Goal: Information Seeking & Learning: Learn about a topic

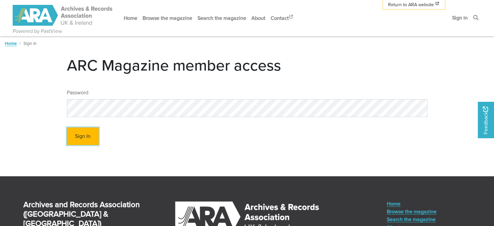
click at [75, 137] on button "Sign In" at bounding box center [83, 136] width 32 height 18
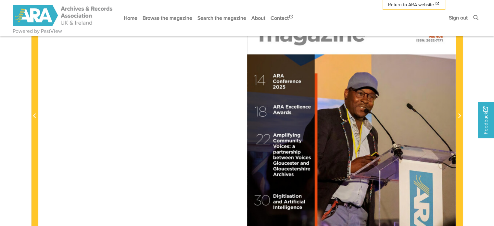
scroll to position [162, 0]
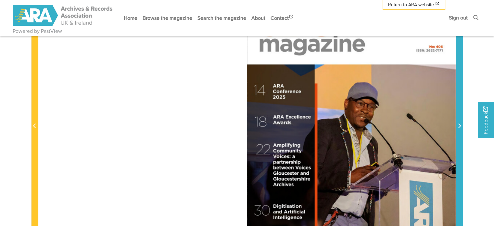
click at [458, 123] on icon "Next Page" at bounding box center [458, 125] width 3 height 5
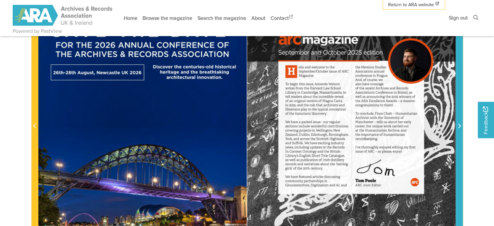
click at [458, 123] on icon "Next Page" at bounding box center [458, 125] width 3 height 5
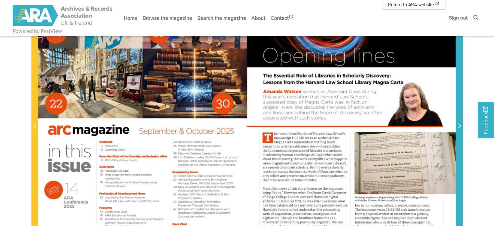
click at [458, 123] on icon "Next Page" at bounding box center [458, 125] width 3 height 5
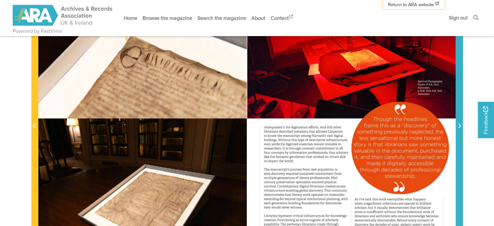
click at [458, 123] on icon "Next Page" at bounding box center [458, 125] width 3 height 5
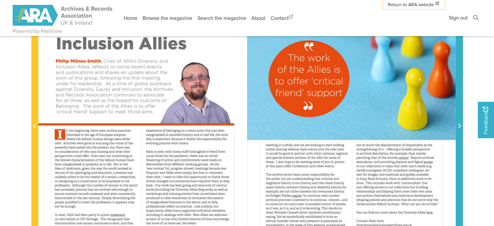
click at [458, 123] on icon "Next Page" at bounding box center [458, 125] width 3 height 5
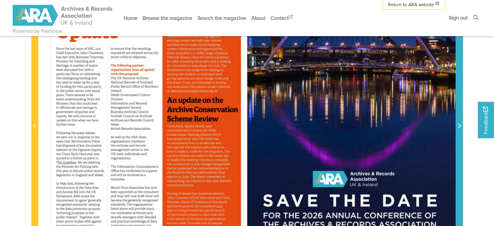
click at [458, 123] on icon "Next Page" at bounding box center [458, 125] width 3 height 5
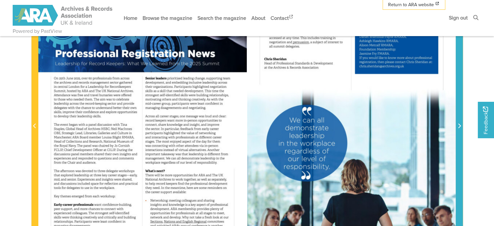
click at [458, 123] on icon "Next Page" at bounding box center [458, 125] width 3 height 5
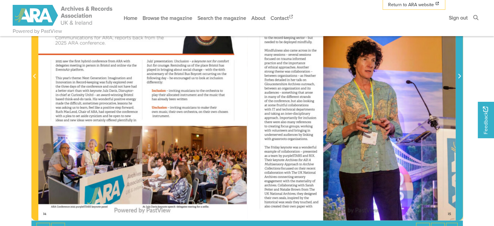
scroll to position [227, 0]
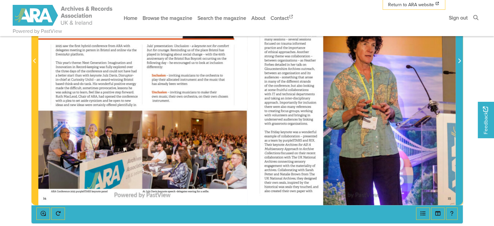
click at [458, 62] on icon "Next Page" at bounding box center [458, 60] width 3 height 5
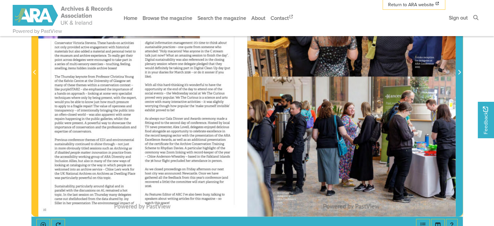
scroll to position [227, 0]
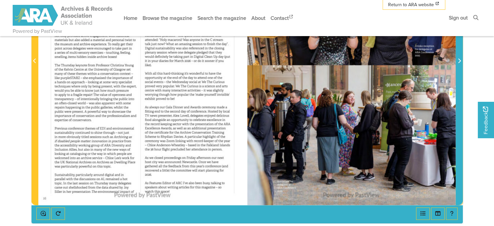
click at [460, 60] on icon "Next Page" at bounding box center [459, 60] width 3 height 5
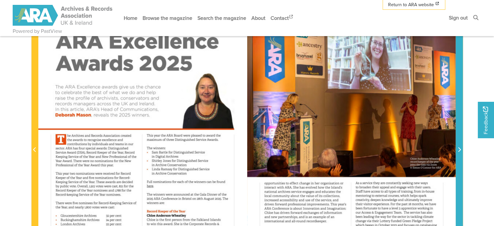
scroll to position [130, 0]
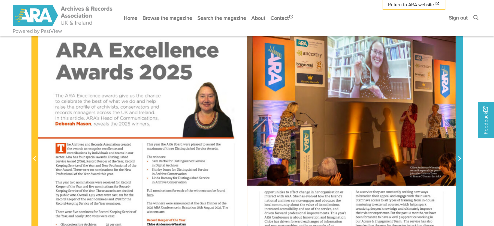
click at [459, 157] on icon "Next Page" at bounding box center [458, 157] width 3 height 5
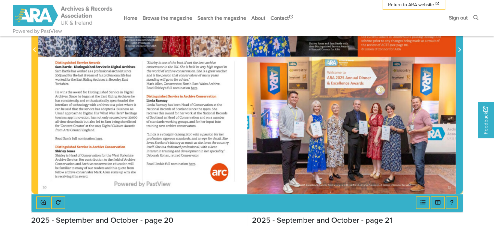
scroll to position [227, 0]
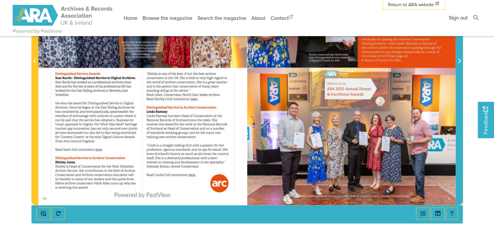
click at [457, 60] on span "Next Page" at bounding box center [459, 61] width 6 height 8
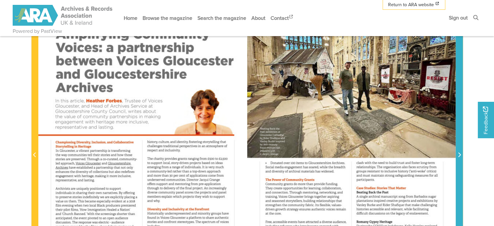
scroll to position [97, 0]
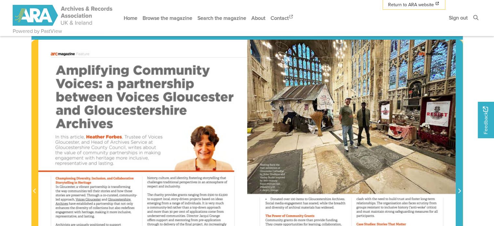
click at [458, 191] on icon "Next Page" at bounding box center [458, 190] width 3 height 5
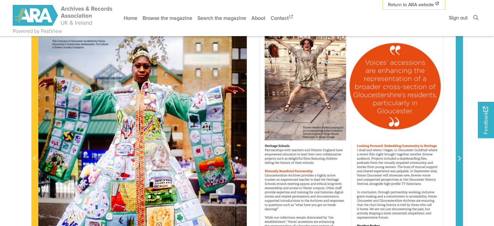
scroll to position [97, 0]
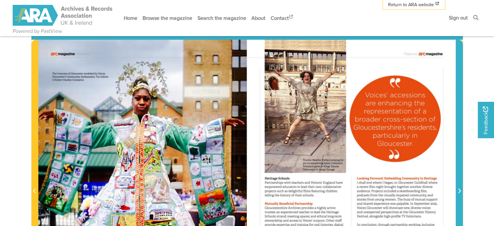
click at [459, 191] on icon "Next Page" at bounding box center [459, 190] width 3 height 5
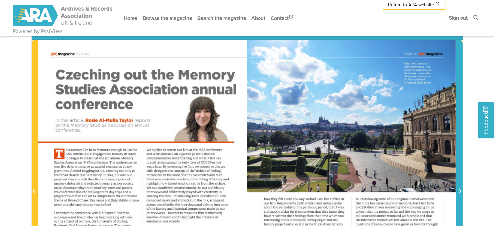
click at [459, 191] on icon "Next Page" at bounding box center [459, 190] width 3 height 5
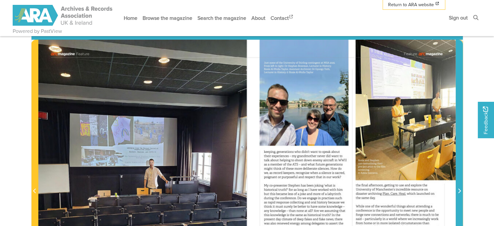
click at [459, 191] on icon "Next Page" at bounding box center [459, 190] width 3 height 5
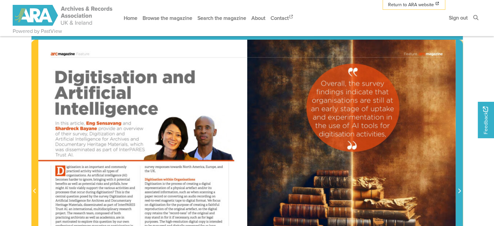
drag, startPoint x: 201, startPoint y: 78, endPoint x: 458, endPoint y: 191, distance: 281.5
click at [458, 191] on icon "Next Page" at bounding box center [458, 190] width 3 height 5
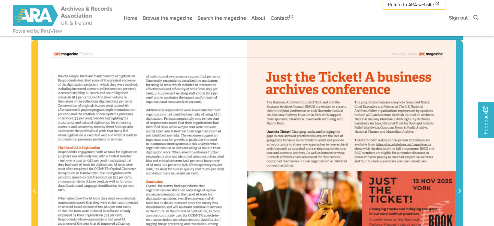
click at [458, 191] on icon "Next Page" at bounding box center [458, 190] width 3 height 5
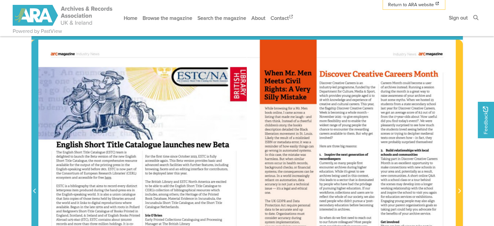
click at [34, 189] on icon "Previous Page" at bounding box center [34, 190] width 3 height 5
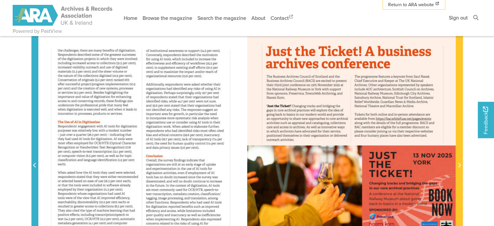
scroll to position [162, 0]
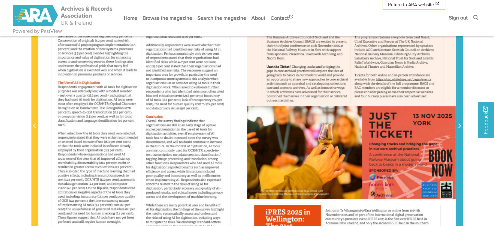
click at [459, 124] on icon "Next Page" at bounding box center [458, 125] width 3 height 5
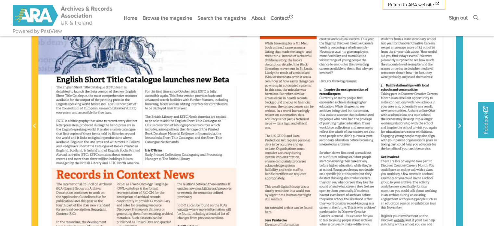
click at [459, 124] on icon "Next Page" at bounding box center [458, 125] width 3 height 5
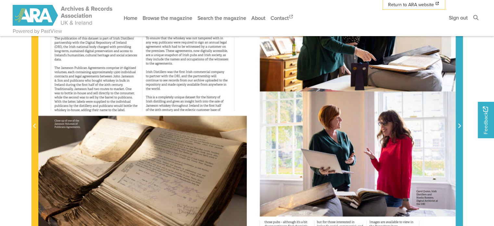
click at [459, 124] on icon "Next Page" at bounding box center [458, 125] width 3 height 5
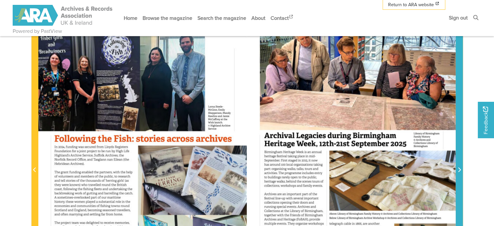
scroll to position [130, 0]
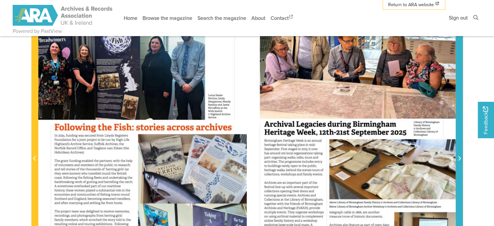
click at [461, 158] on span "Next Page" at bounding box center [459, 158] width 6 height 8
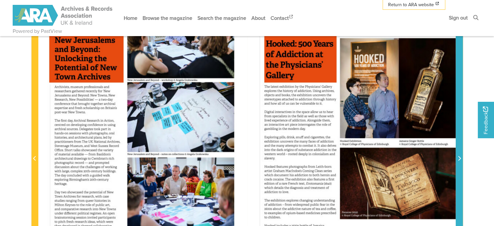
click at [461, 158] on span "Next Page" at bounding box center [459, 158] width 6 height 8
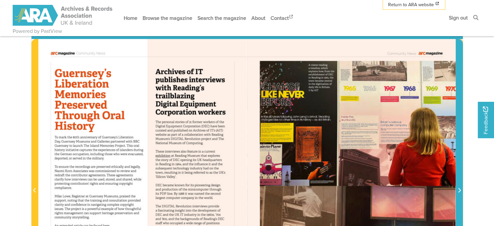
scroll to position [97, 0]
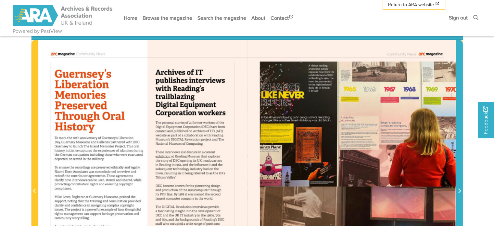
click at [459, 191] on icon "Next Page" at bounding box center [458, 190] width 3 height 5
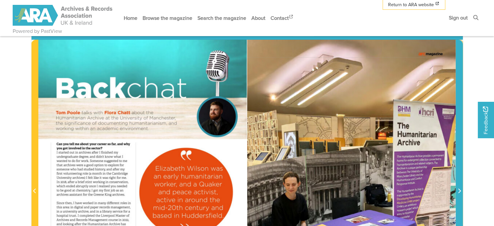
click at [459, 191] on icon "Next Page" at bounding box center [458, 190] width 3 height 5
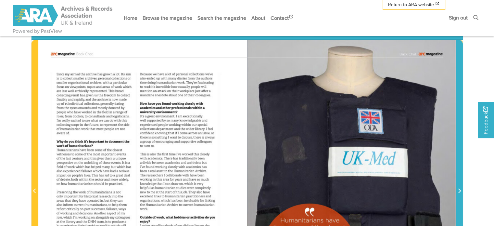
click at [459, 191] on icon "Next Page" at bounding box center [458, 190] width 3 height 5
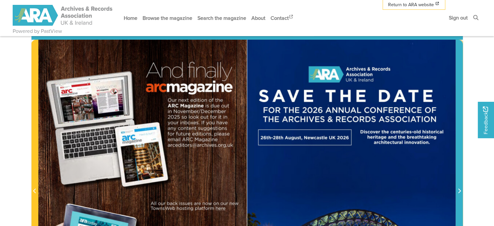
click at [459, 191] on icon "Next Page" at bounding box center [458, 190] width 3 height 5
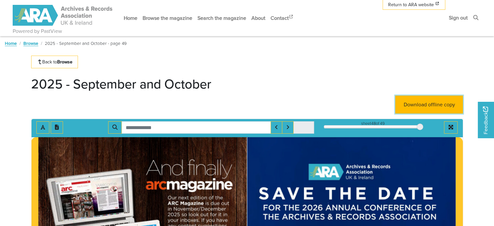
click at [420, 106] on link "Download offline copy" at bounding box center [429, 104] width 68 height 18
click at [408, 102] on link "Download offline copy" at bounding box center [429, 104] width 68 height 18
